Goal: Find specific page/section: Find specific page/section

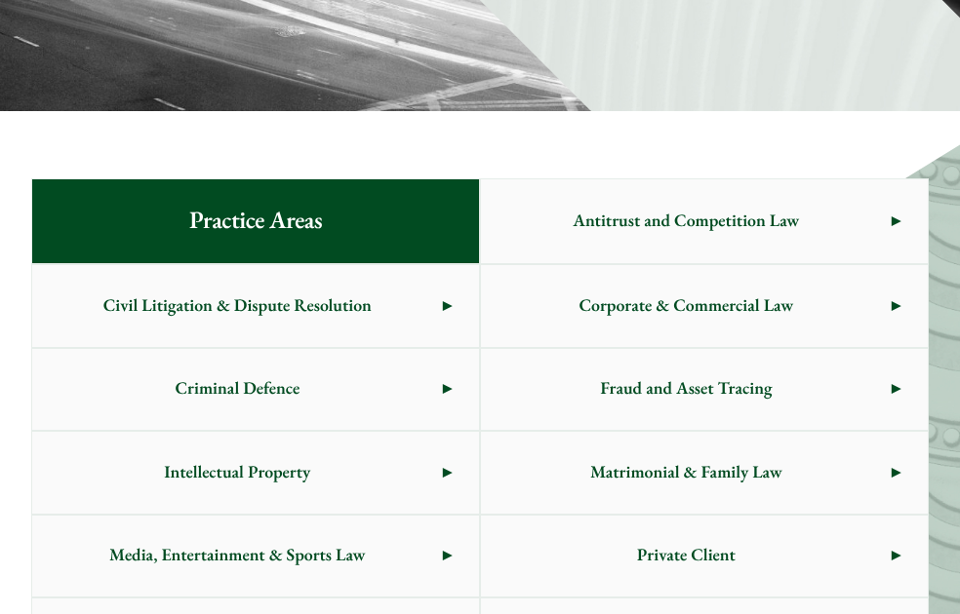
scroll to position [799, 0]
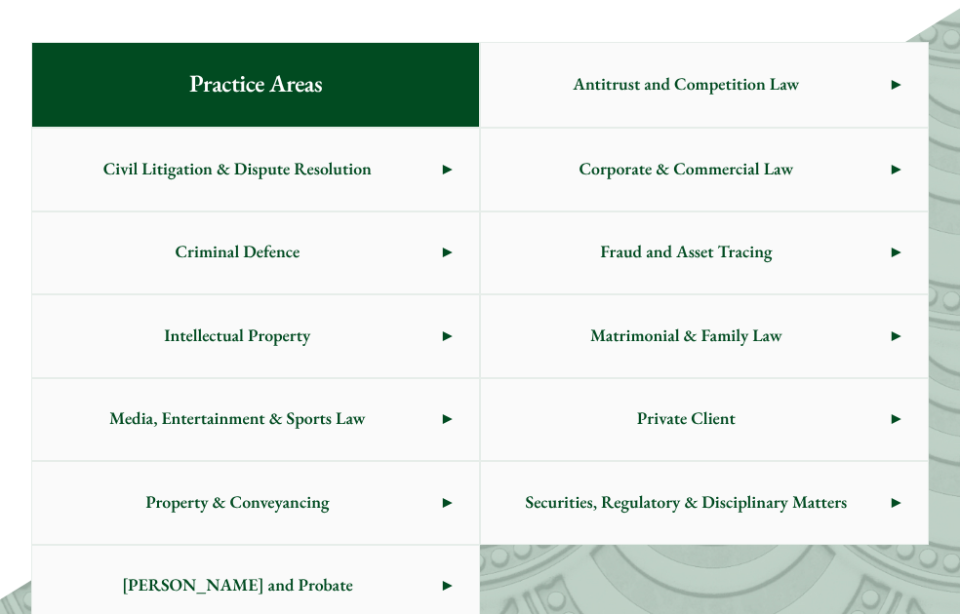
click at [381, 309] on span "Intellectual Property" at bounding box center [237, 337] width 411 height 82
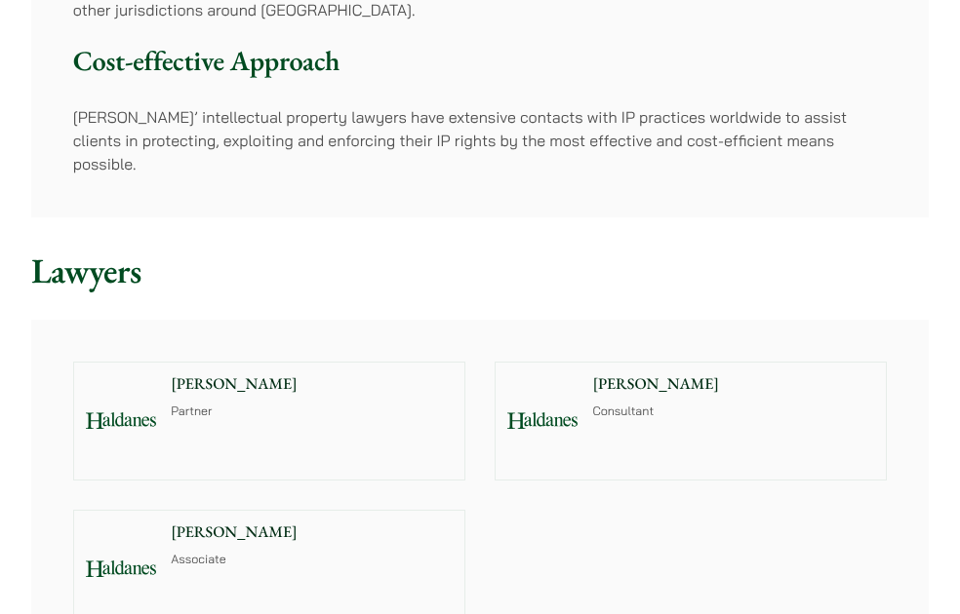
scroll to position [947, 0]
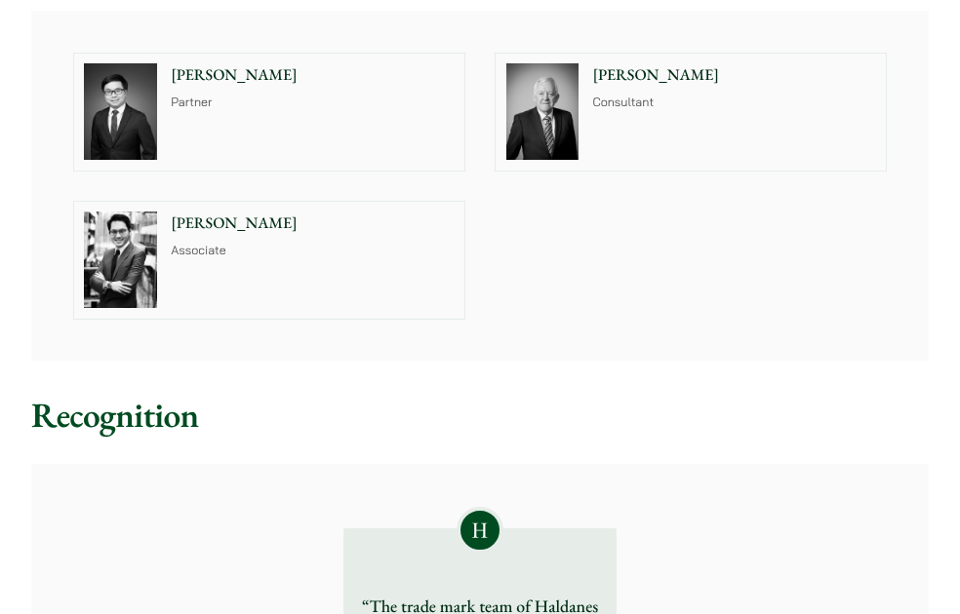
click at [188, 63] on p "Anthony Leung" at bounding box center [312, 74] width 283 height 23
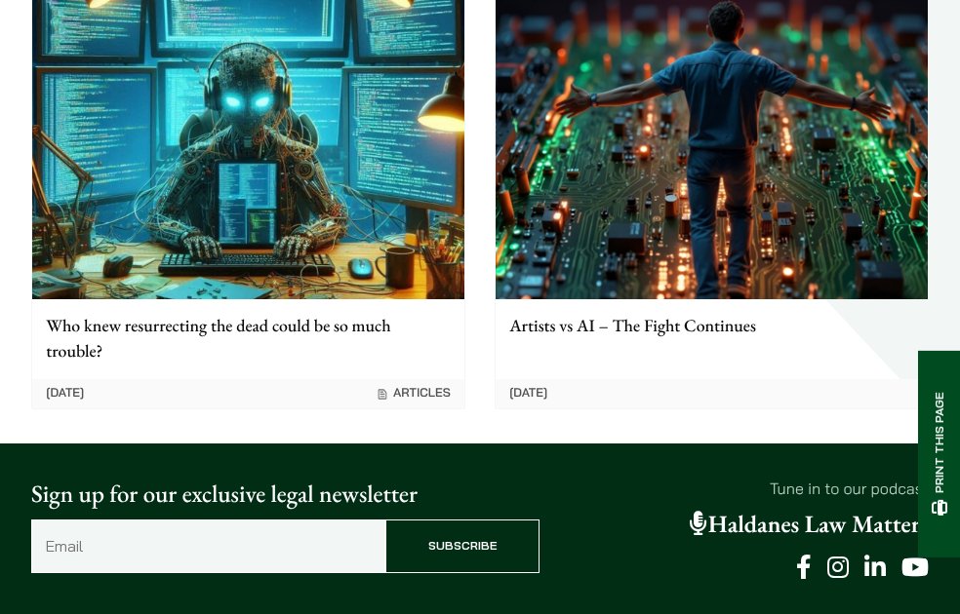
scroll to position [3703, 0]
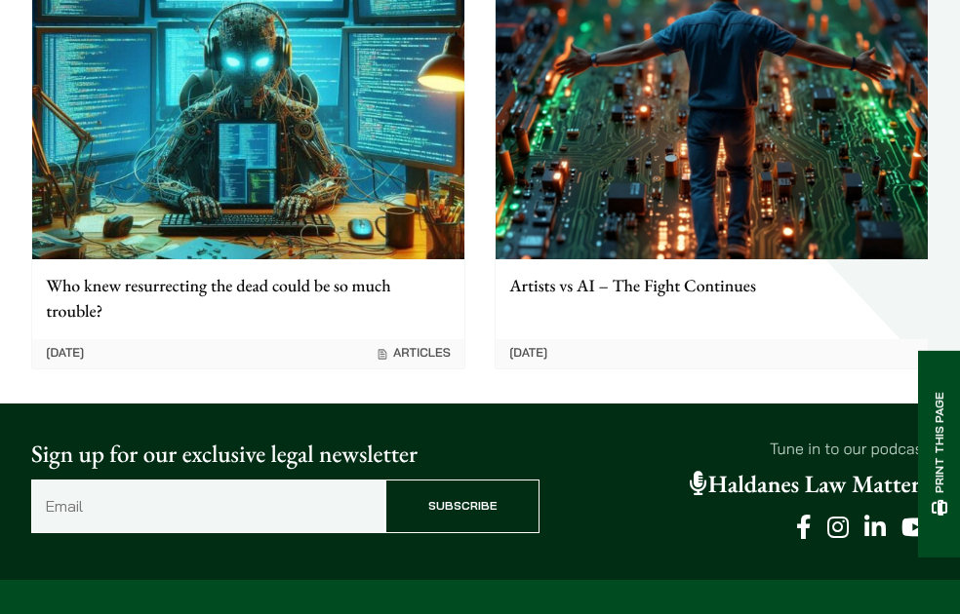
click at [617, 205] on img at bounding box center [711, 104] width 432 height 311
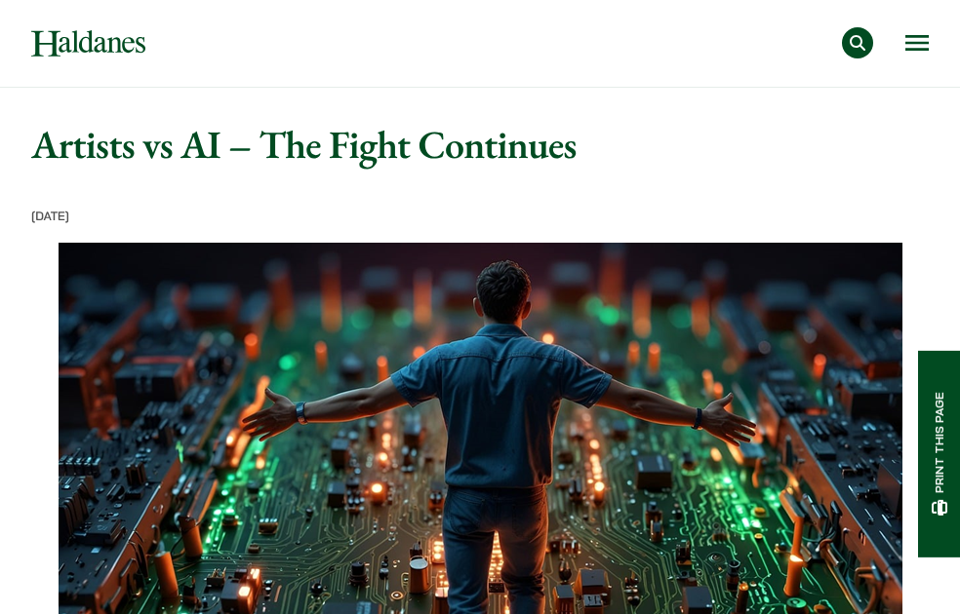
click at [920, 35] on button "Open menu" at bounding box center [916, 43] width 23 height 16
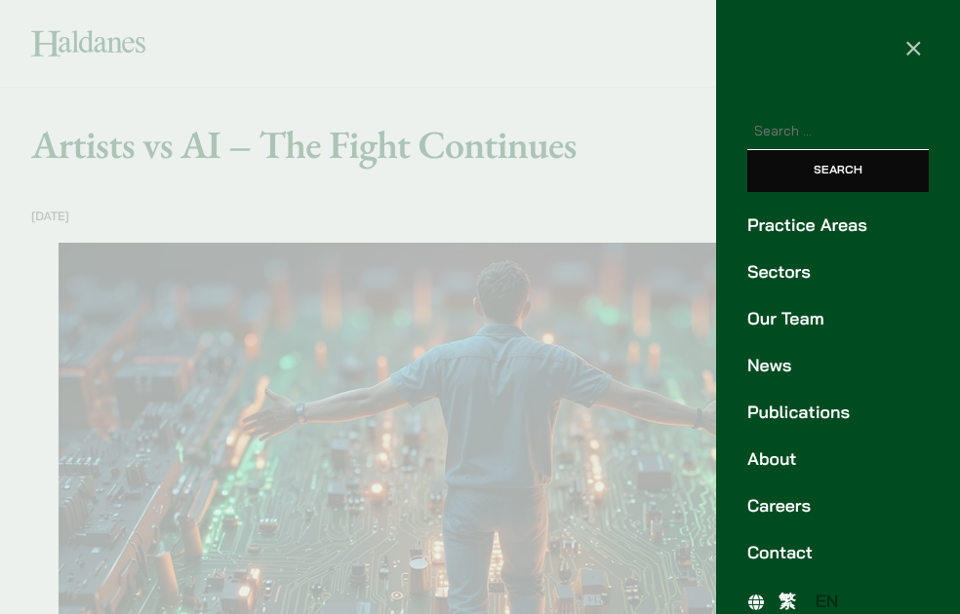
click at [809, 323] on link "Our Team" at bounding box center [837, 319] width 181 height 26
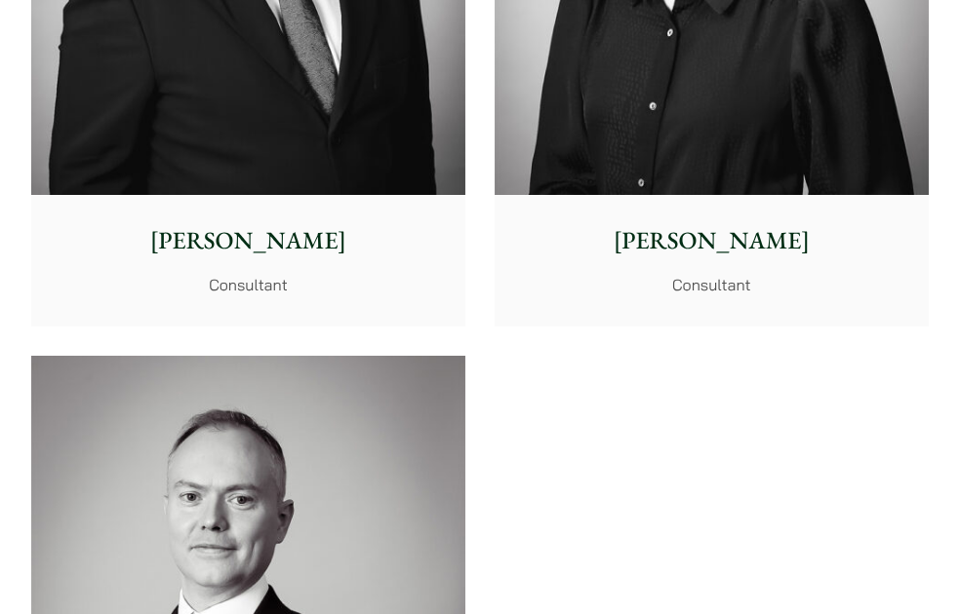
scroll to position [14611, 0]
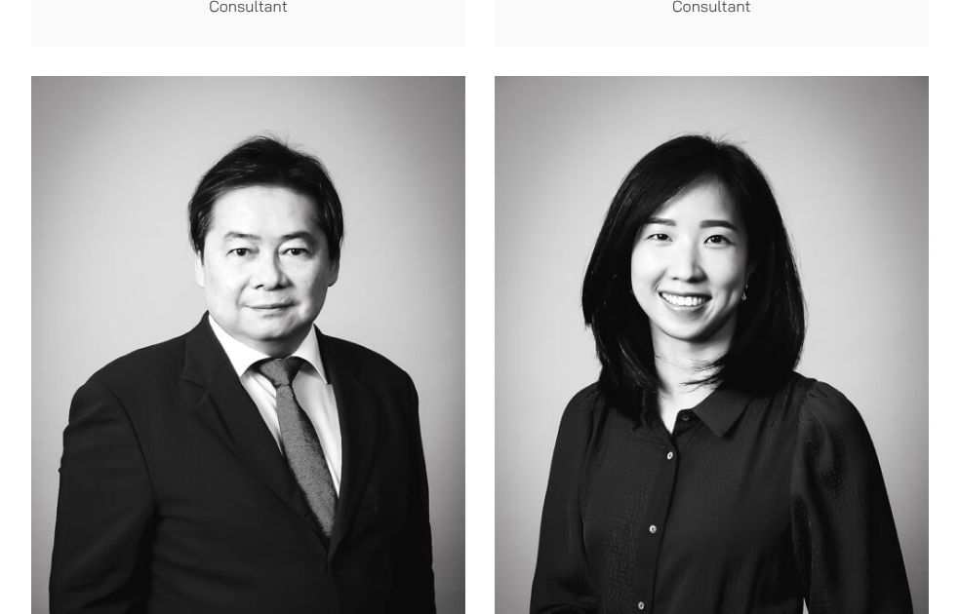
click at [617, 358] on img at bounding box center [711, 347] width 434 height 542
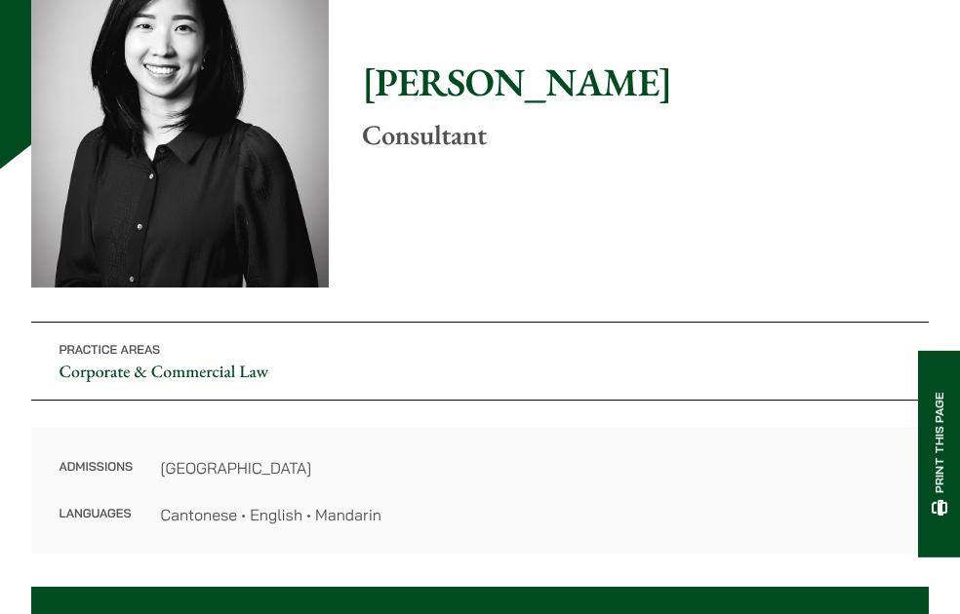
scroll to position [61, 0]
